Goal: Check status: Check status

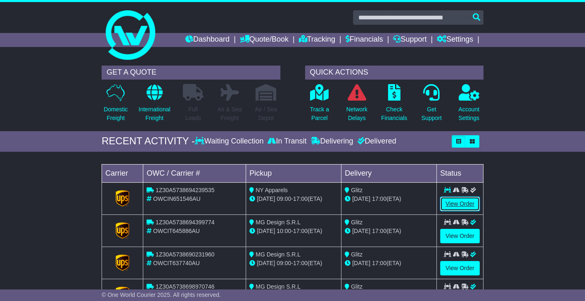
click at [464, 207] on link "View Order" at bounding box center [460, 204] width 40 height 14
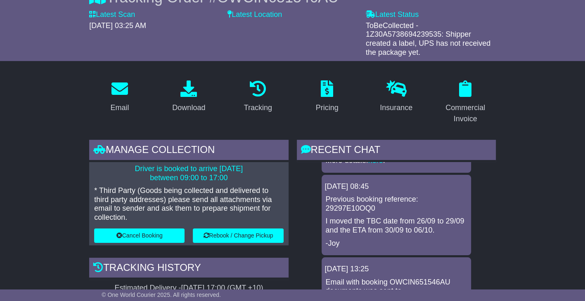
scroll to position [83, 0]
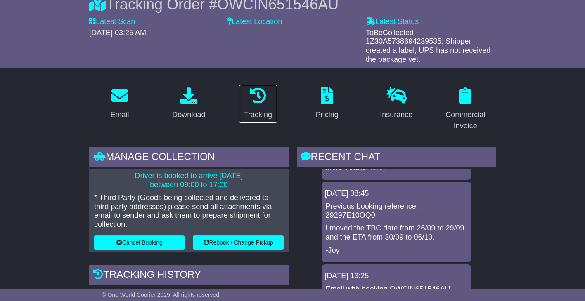
click at [268, 114] on div "Tracking" at bounding box center [258, 114] width 28 height 11
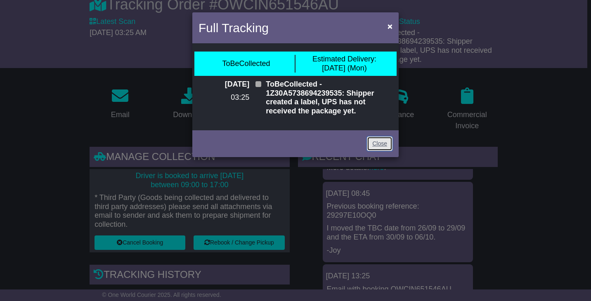
click at [389, 148] on link "Close" at bounding box center [380, 144] width 26 height 14
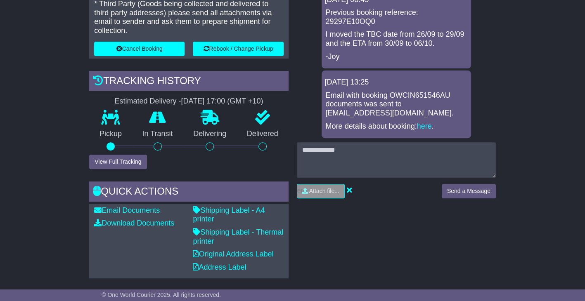
scroll to position [275, 0]
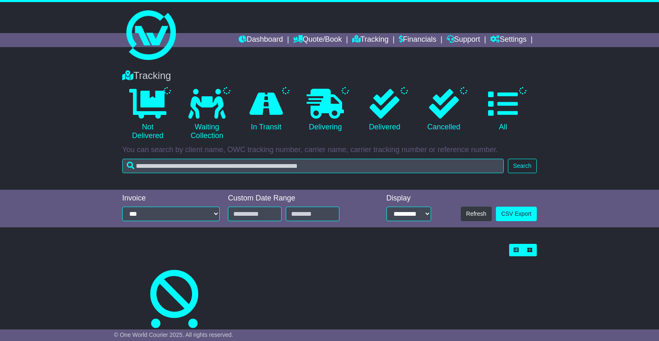
type input "**********"
select select "*"
